Goal: Find contact information: Find contact information

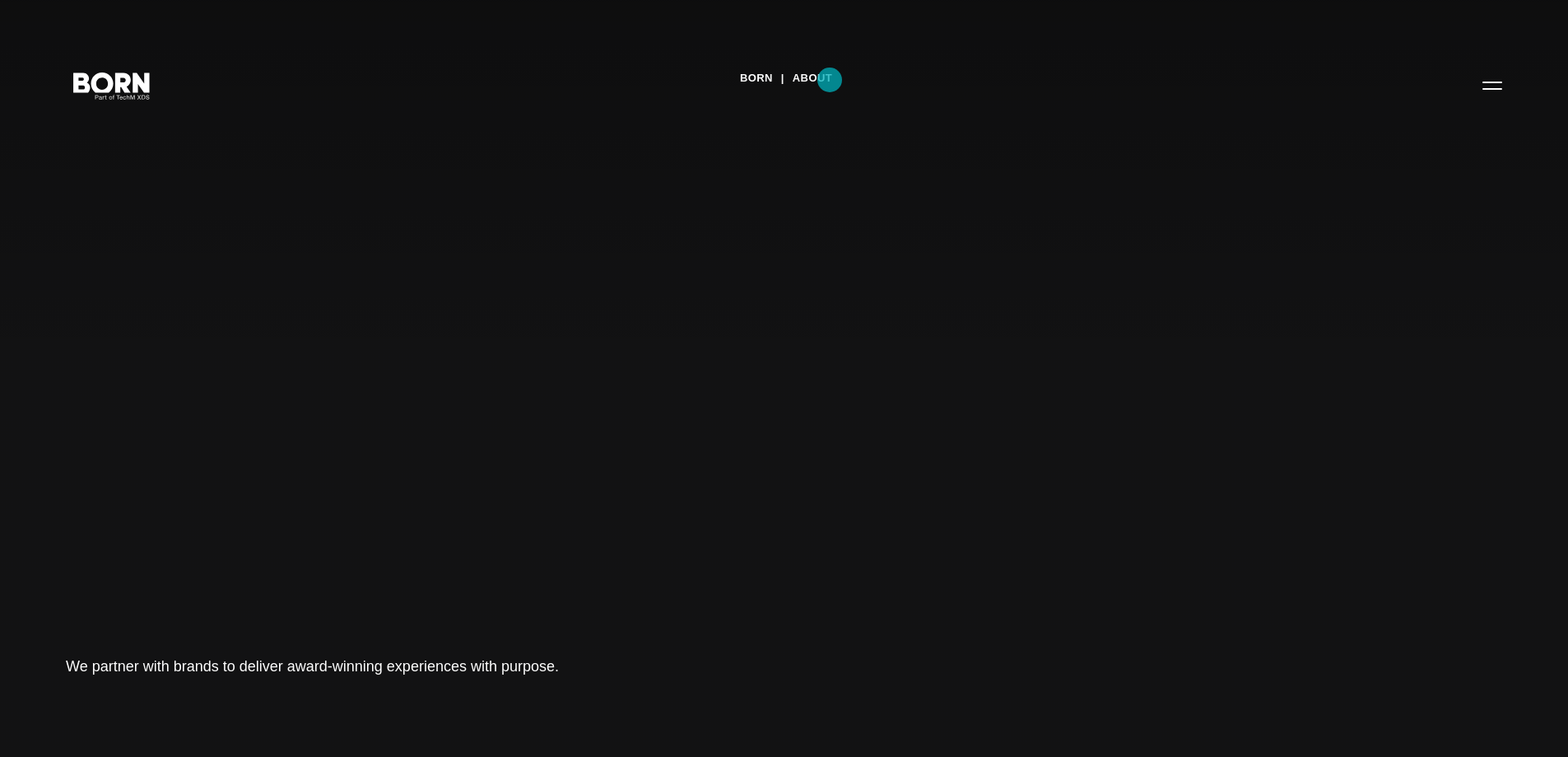
click at [830, 80] on link "About" at bounding box center [813, 78] width 40 height 25
click at [1505, 89] on button "Primary Menu" at bounding box center [1493, 84] width 40 height 34
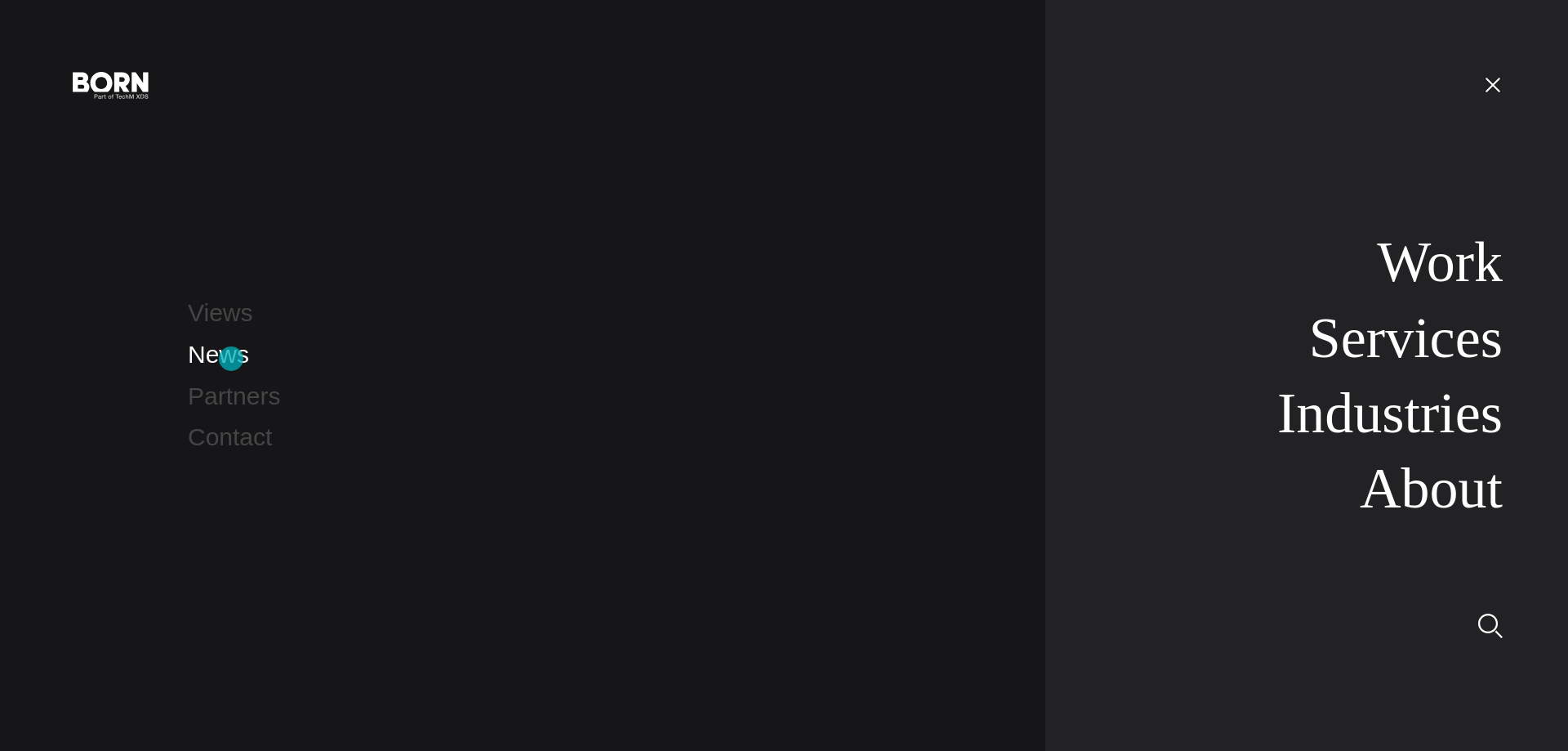
click at [232, 359] on link "News" at bounding box center [218, 354] width 61 height 27
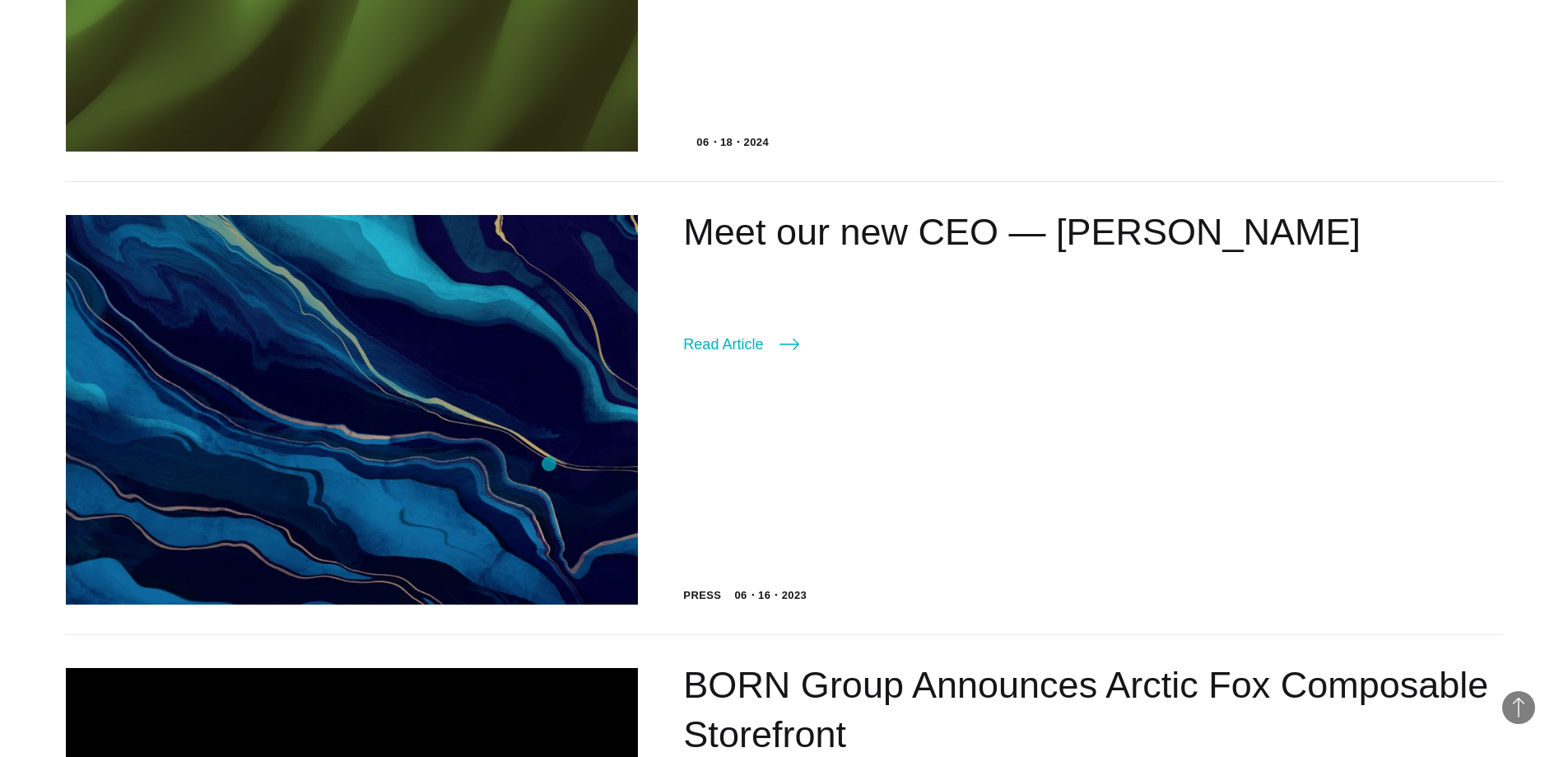
scroll to position [823, 0]
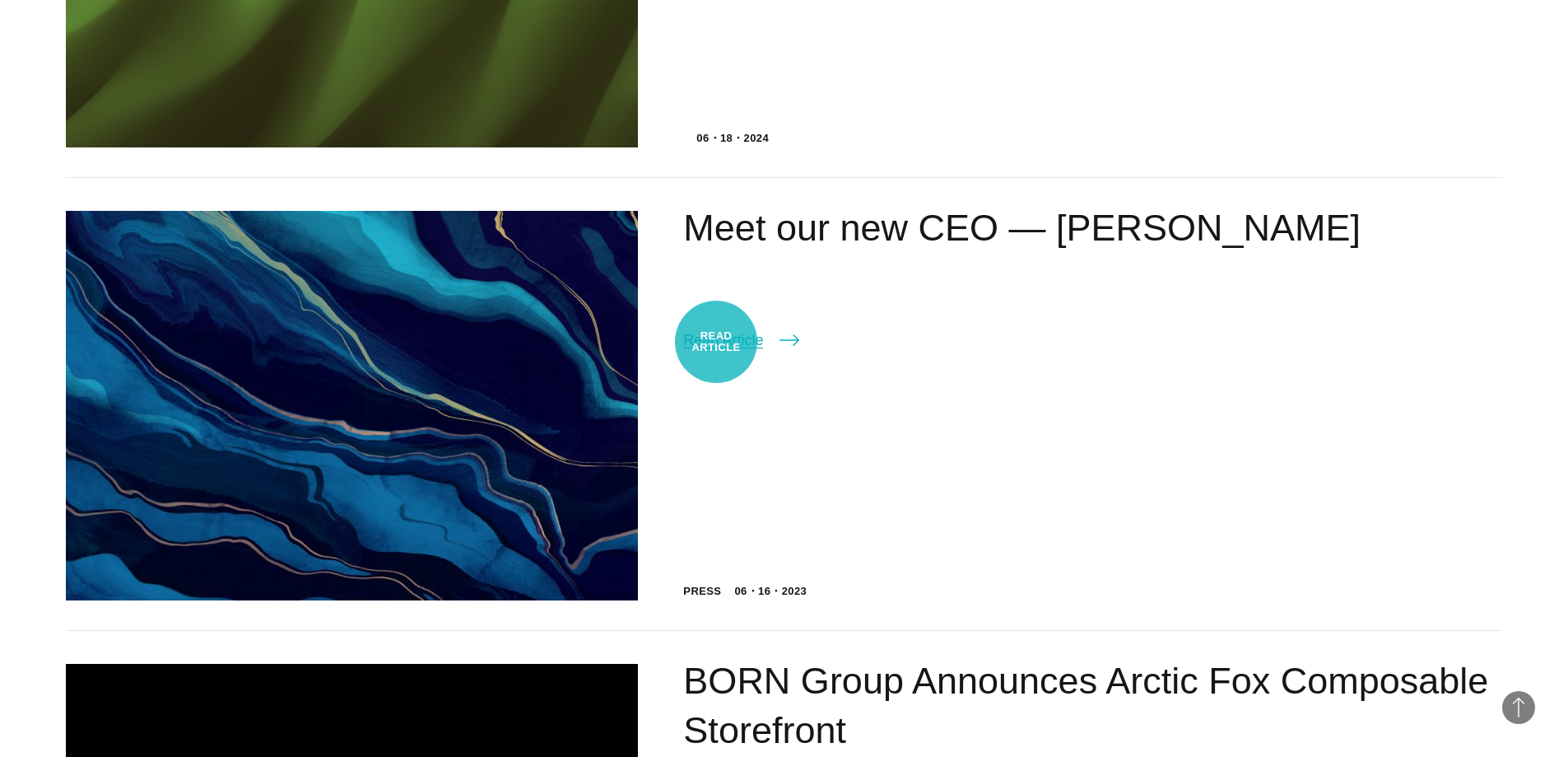
click at [716, 342] on link "Read Article" at bounding box center [741, 340] width 116 height 23
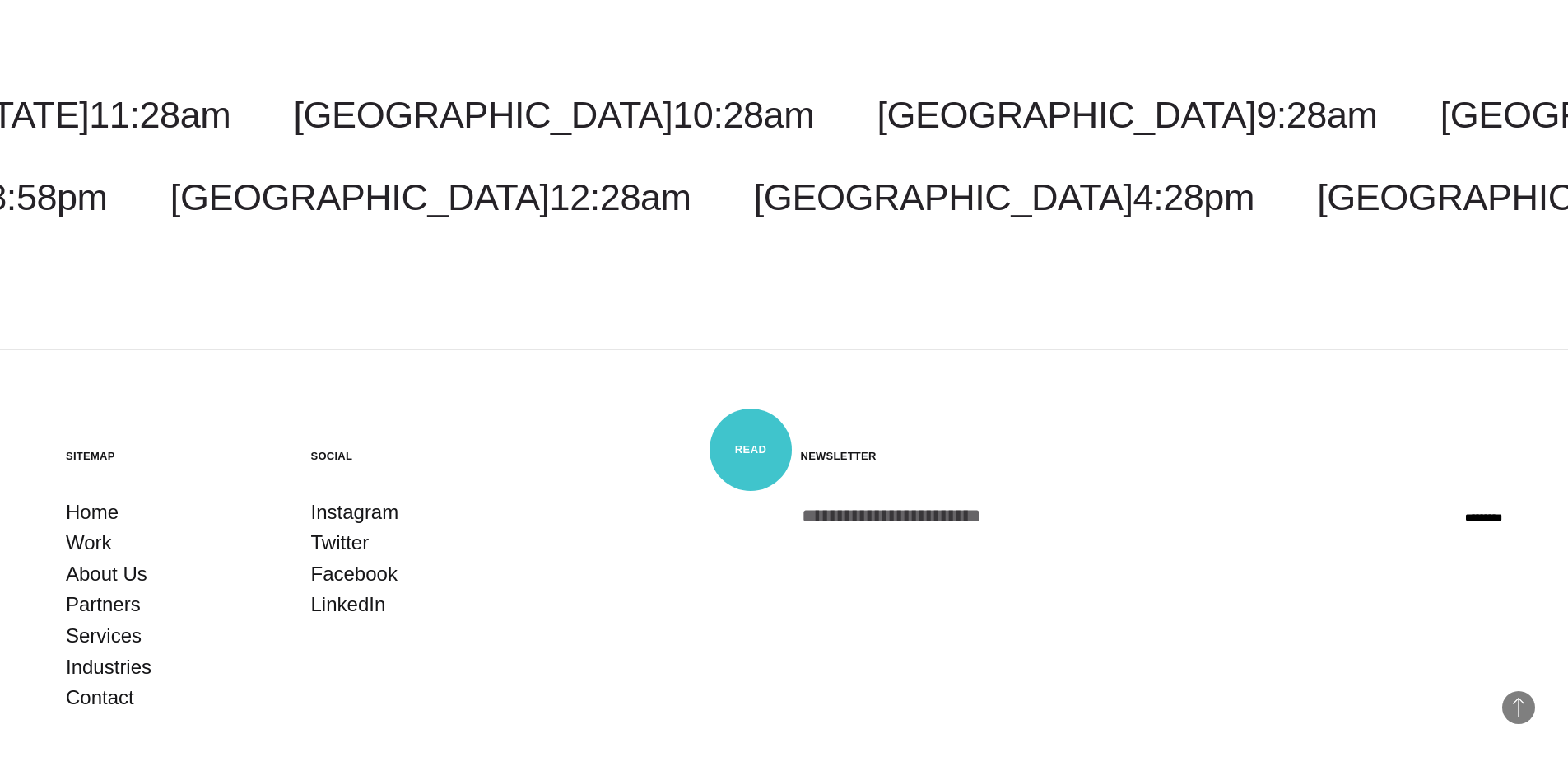
scroll to position [3738, 0]
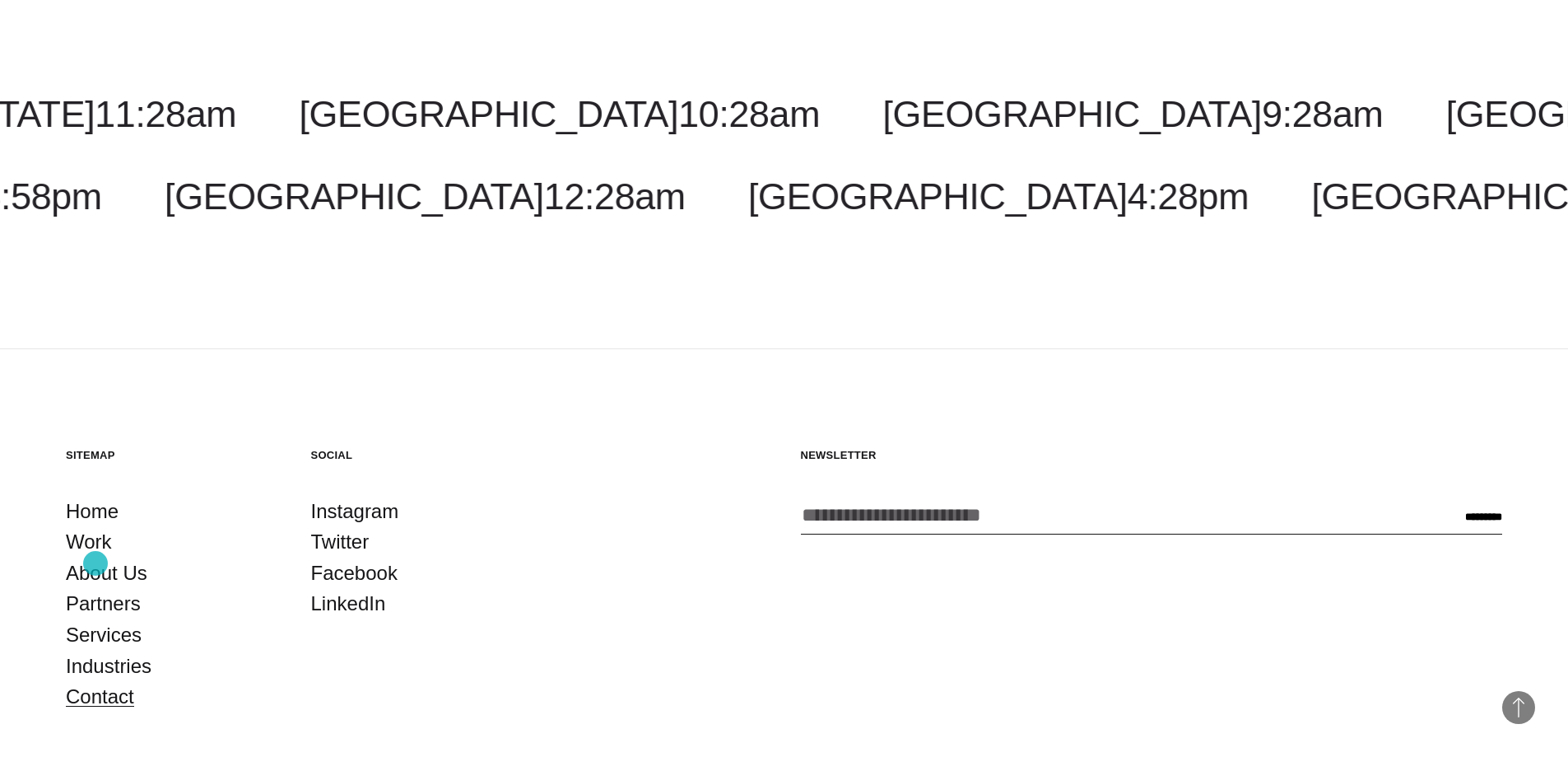
click at [96, 681] on link "Contact" at bounding box center [100, 696] width 68 height 31
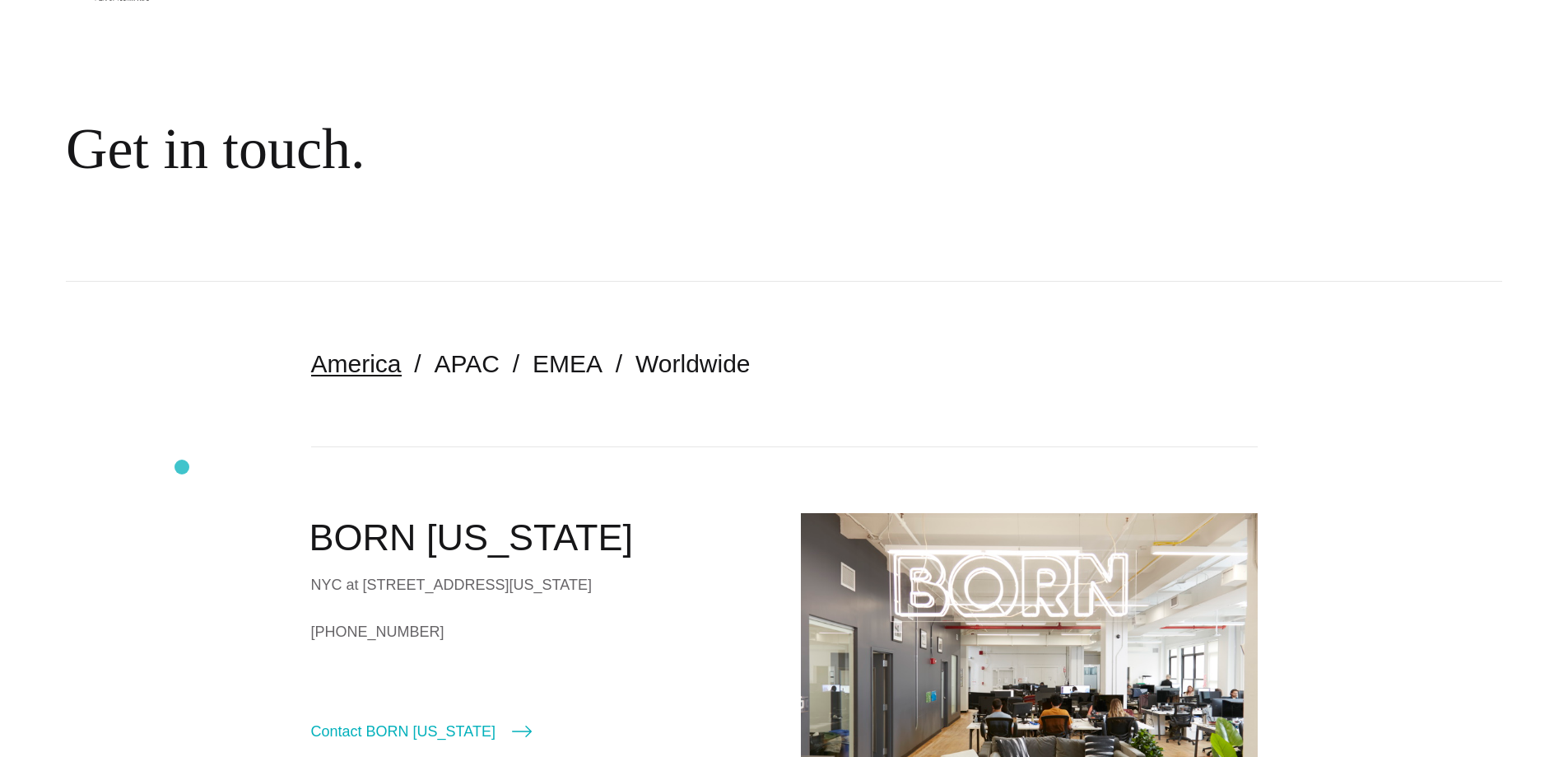
scroll to position [247, 0]
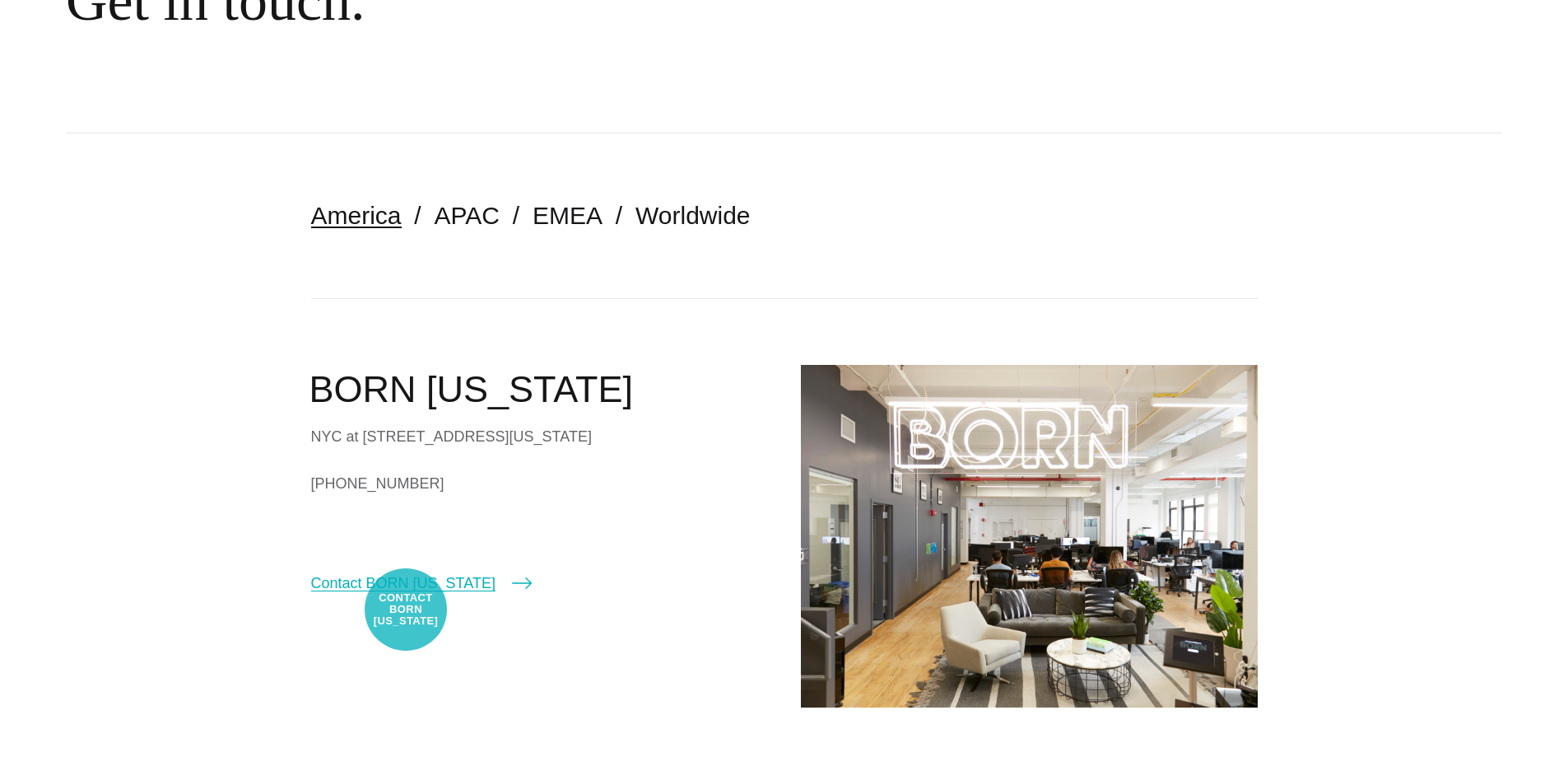
click at [406, 595] on link "Contact BORN New York" at bounding box center [421, 582] width 221 height 23
select select "********"
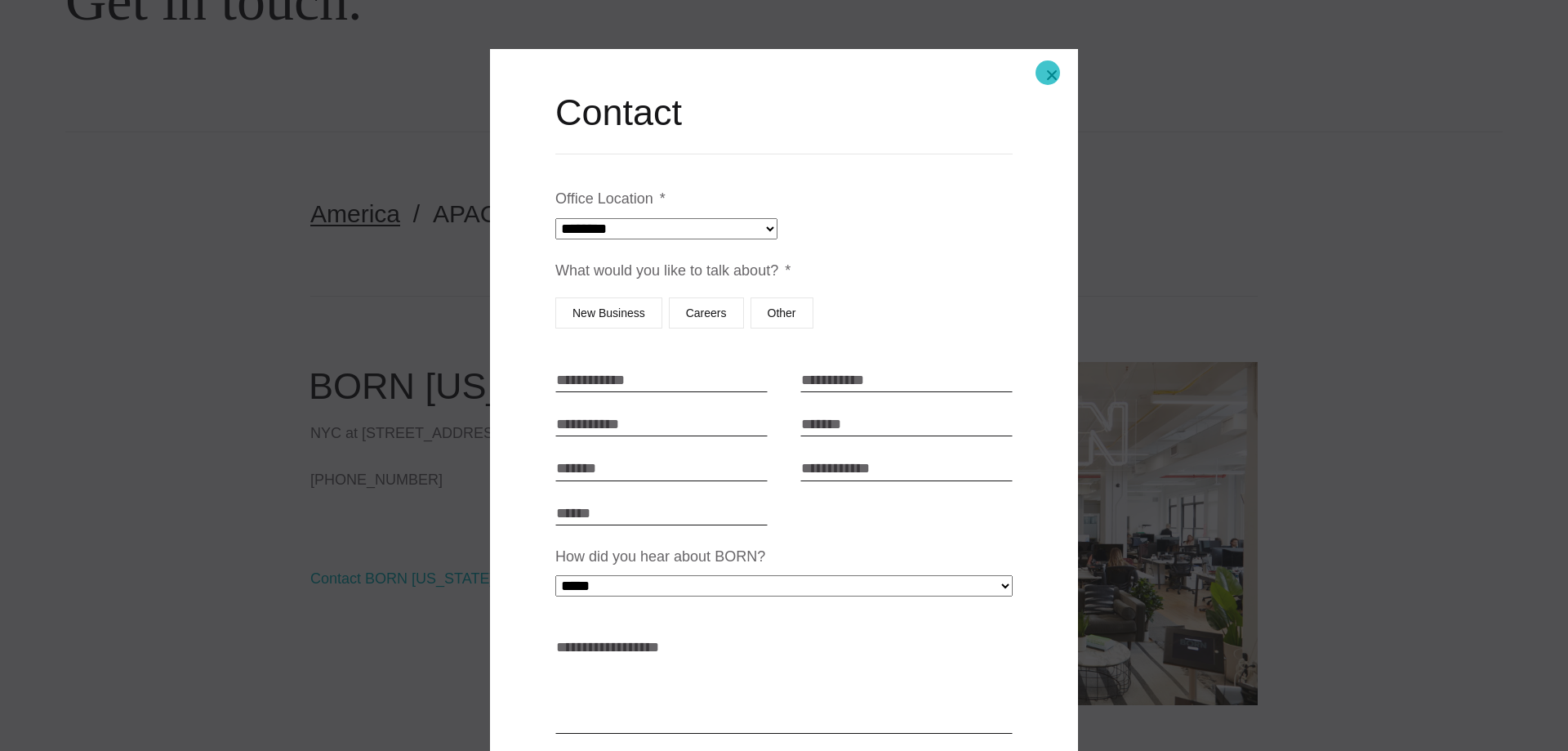
click at [1048, 72] on button "Close modal" at bounding box center [1052, 75] width 40 height 40
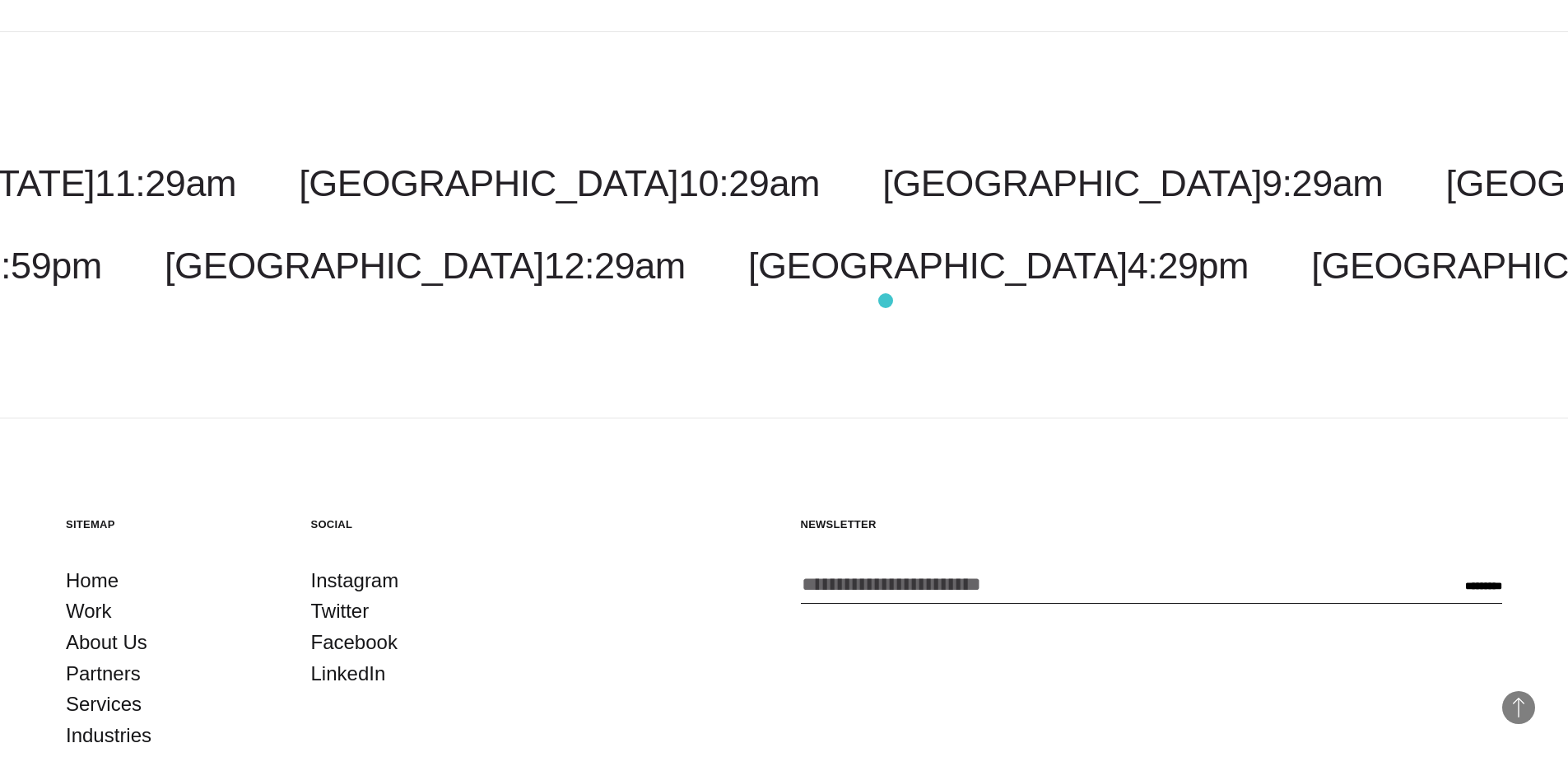
scroll to position [4156, 0]
